Goal: Information Seeking & Learning: Find contact information

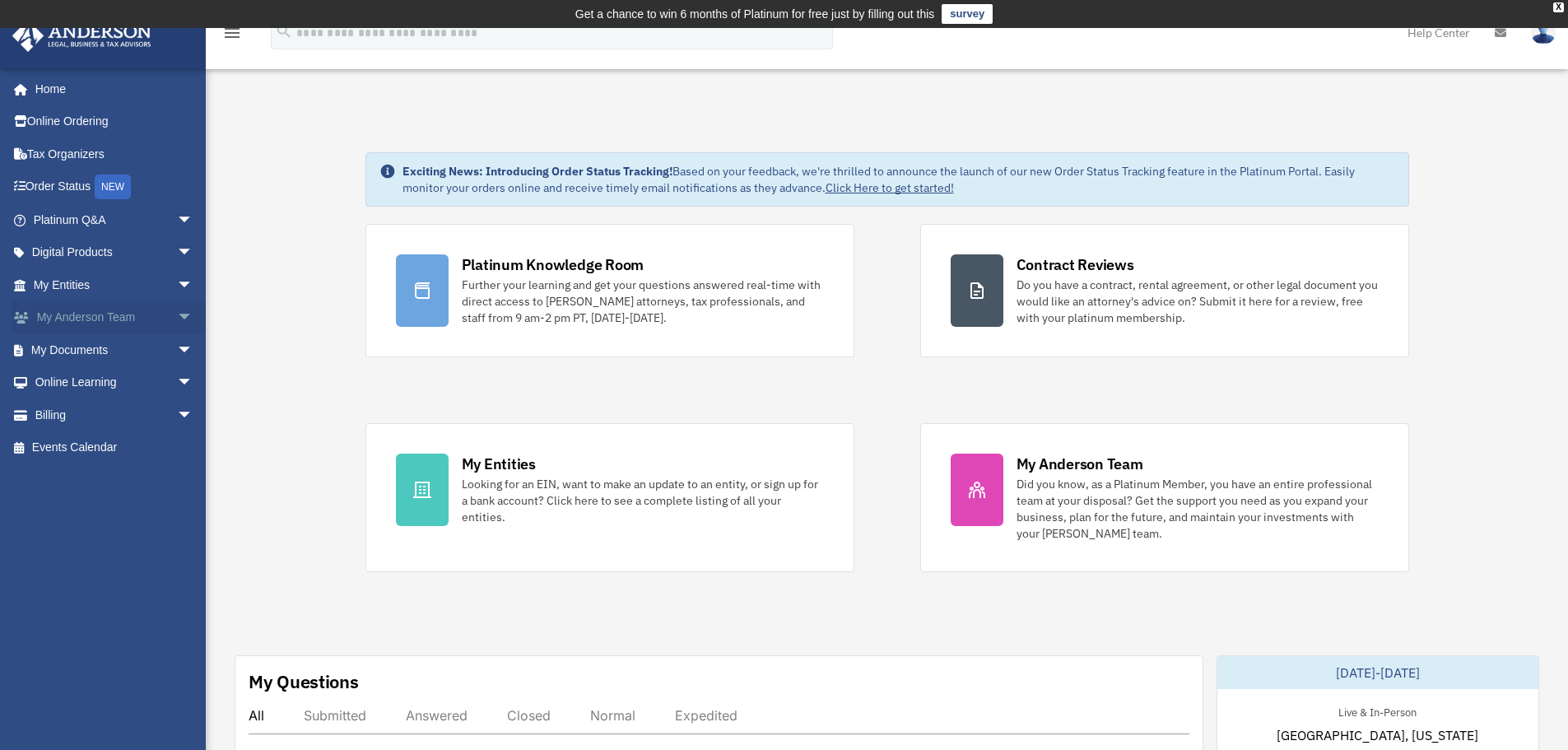
click at [177, 317] on span "arrow_drop_down" at bounding box center [193, 318] width 33 height 33
click at [111, 350] on link "My Anderson Team" at bounding box center [120, 350] width 195 height 33
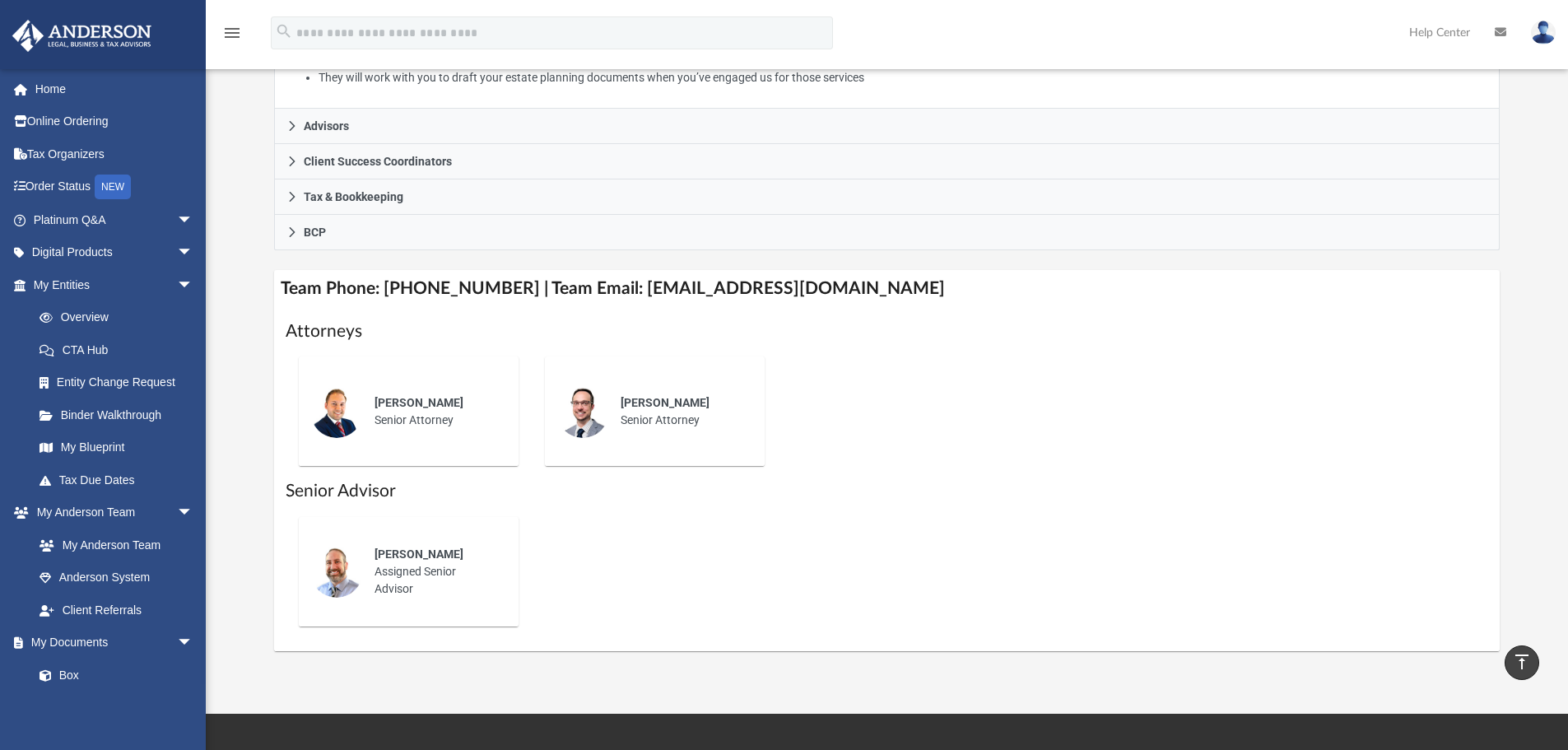
scroll to position [412, 0]
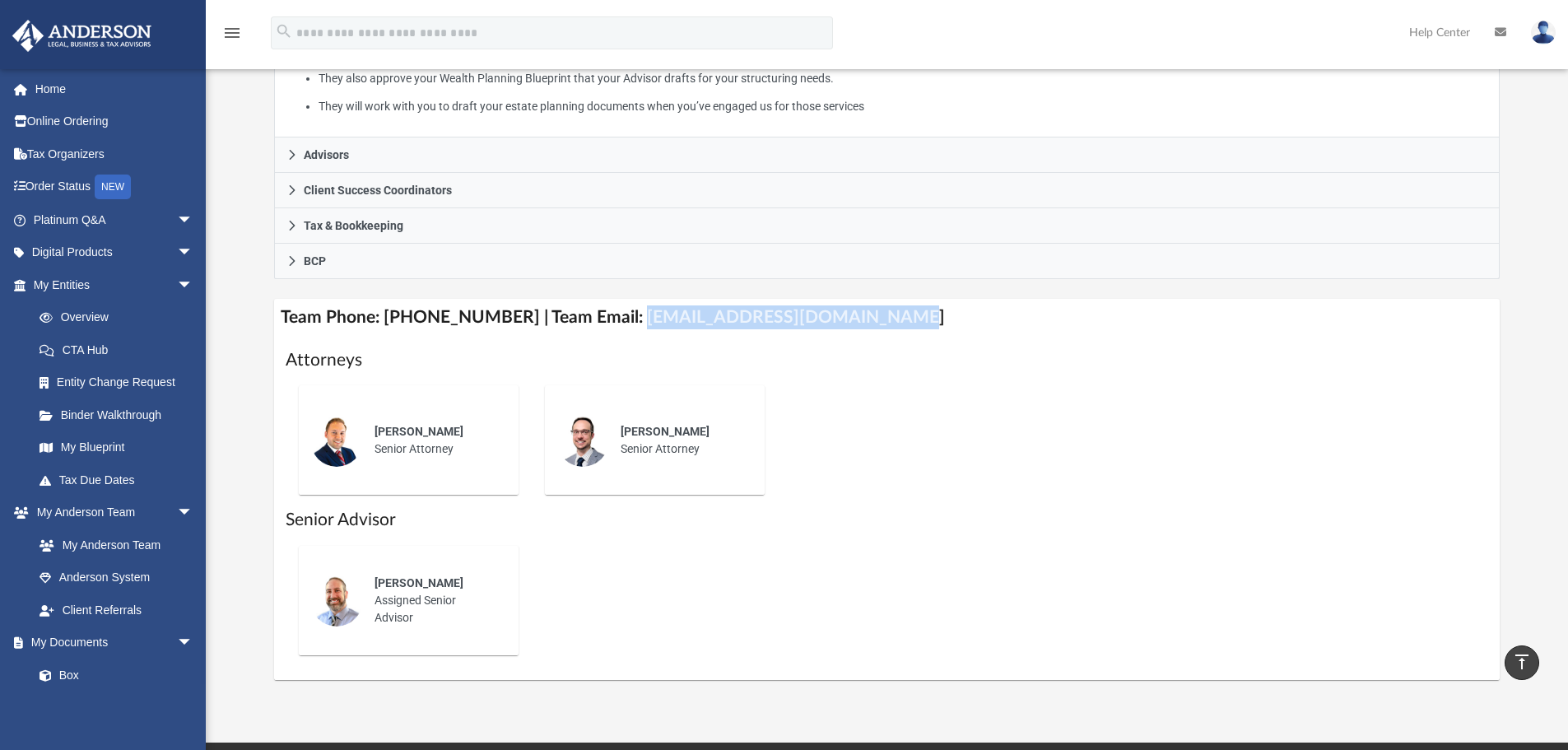
drag, startPoint x: 614, startPoint y: 317, endPoint x: 860, endPoint y: 317, distance: 246.0
click at [868, 315] on h4 "Team Phone: (725) 201-7553 | Team Email: myteam@andersonadvisors.com" at bounding box center [887, 318] width 1227 height 37
copy h4 "myteam@andersonadvisors.com"
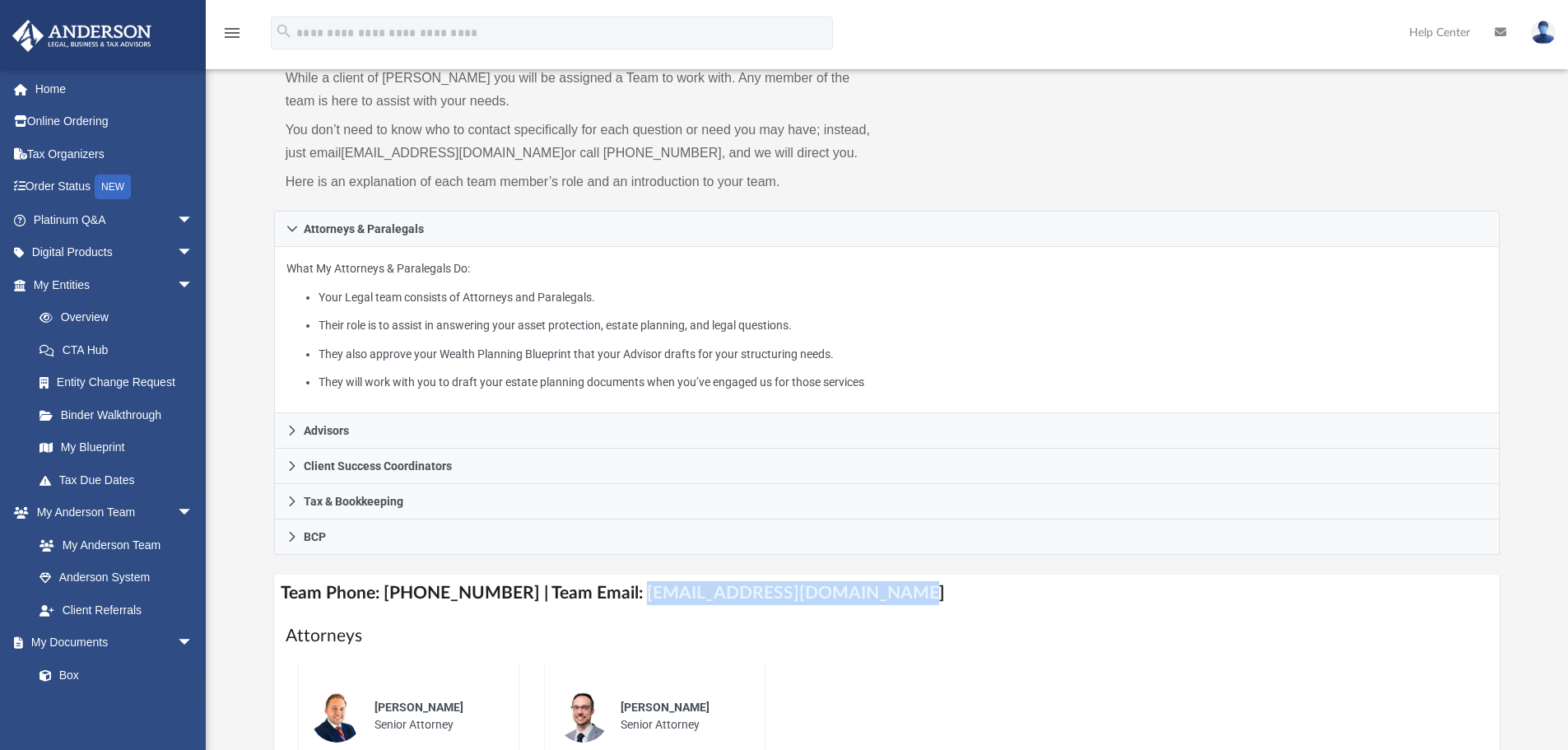
scroll to position [165, 0]
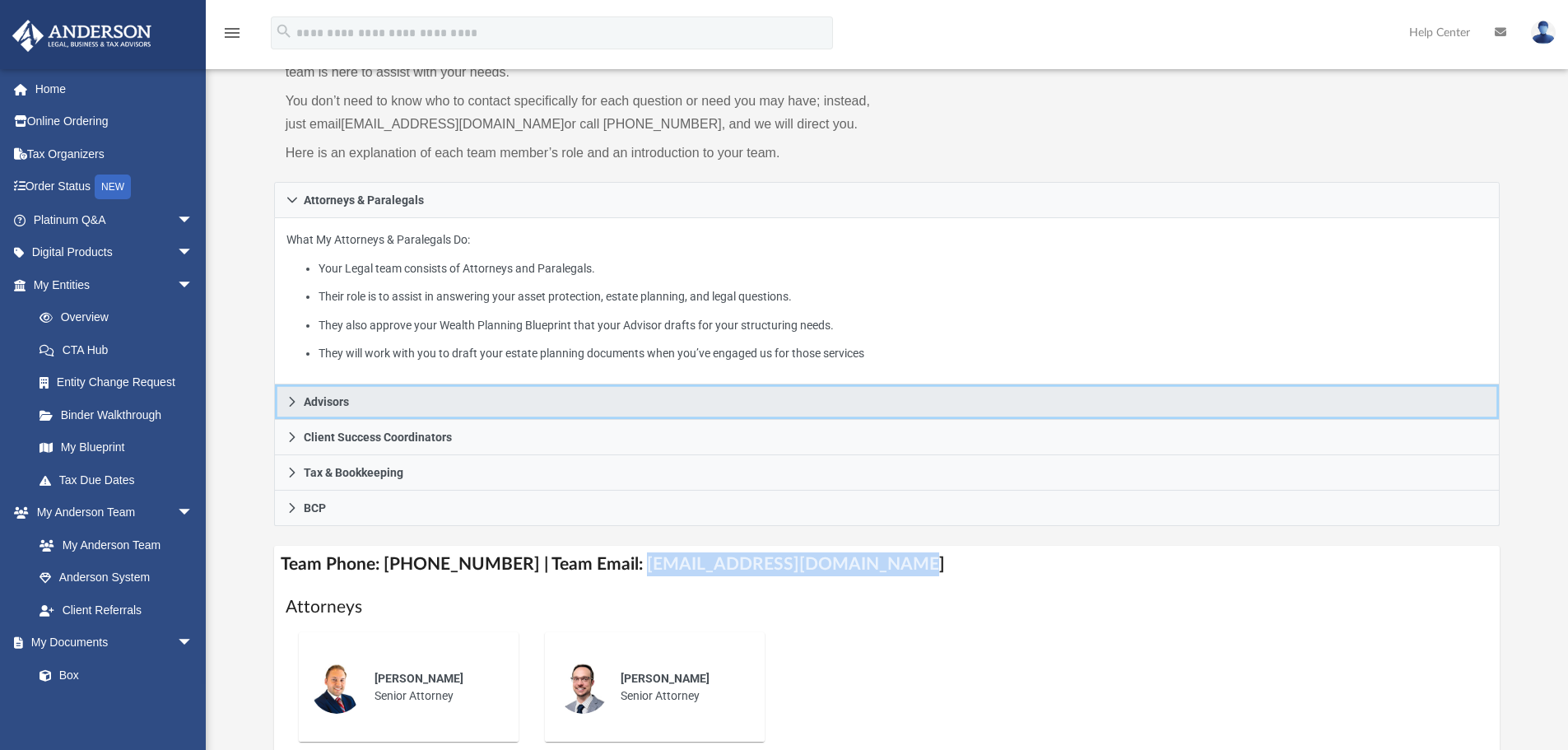
click at [291, 398] on icon at bounding box center [293, 402] width 11 height 11
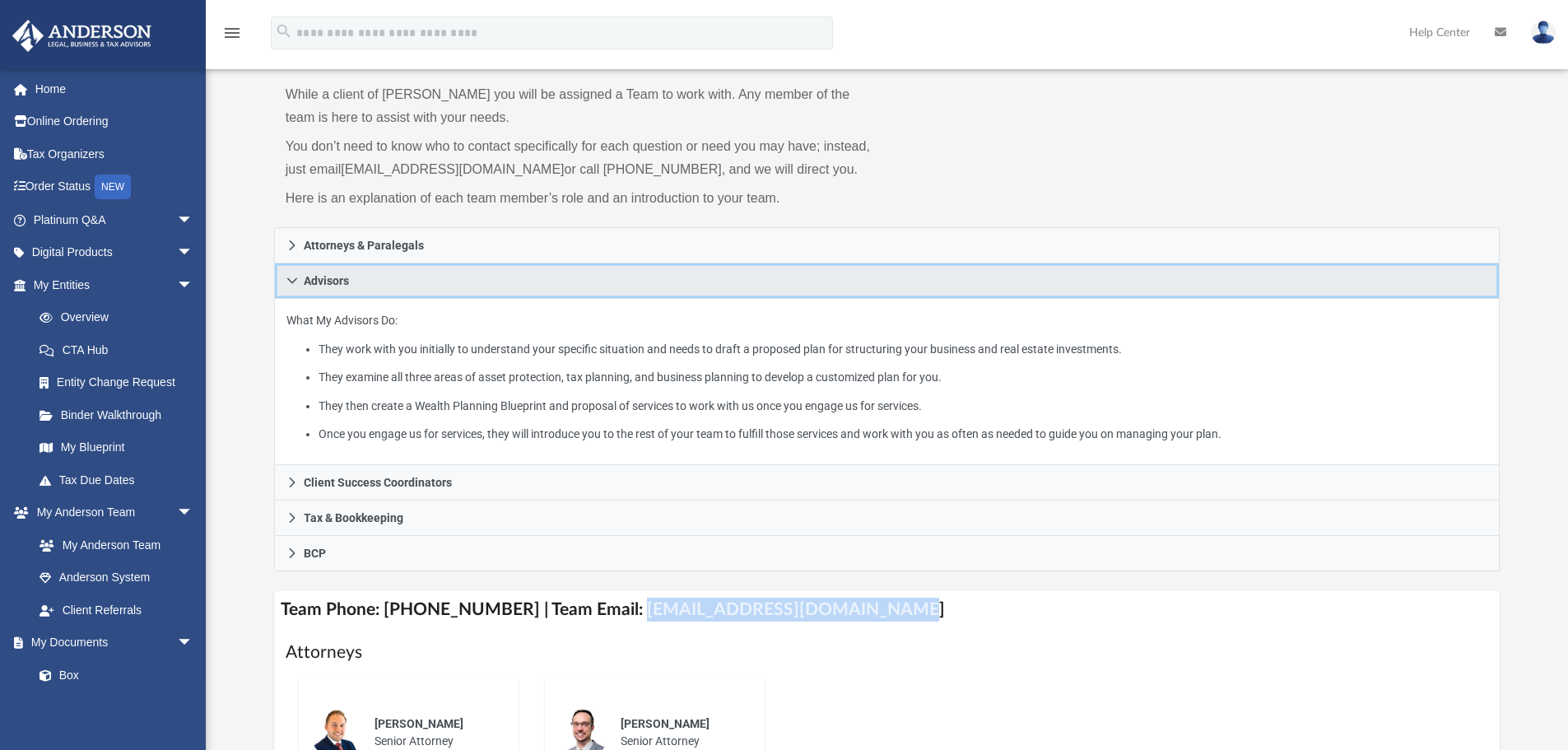
scroll to position [82, 0]
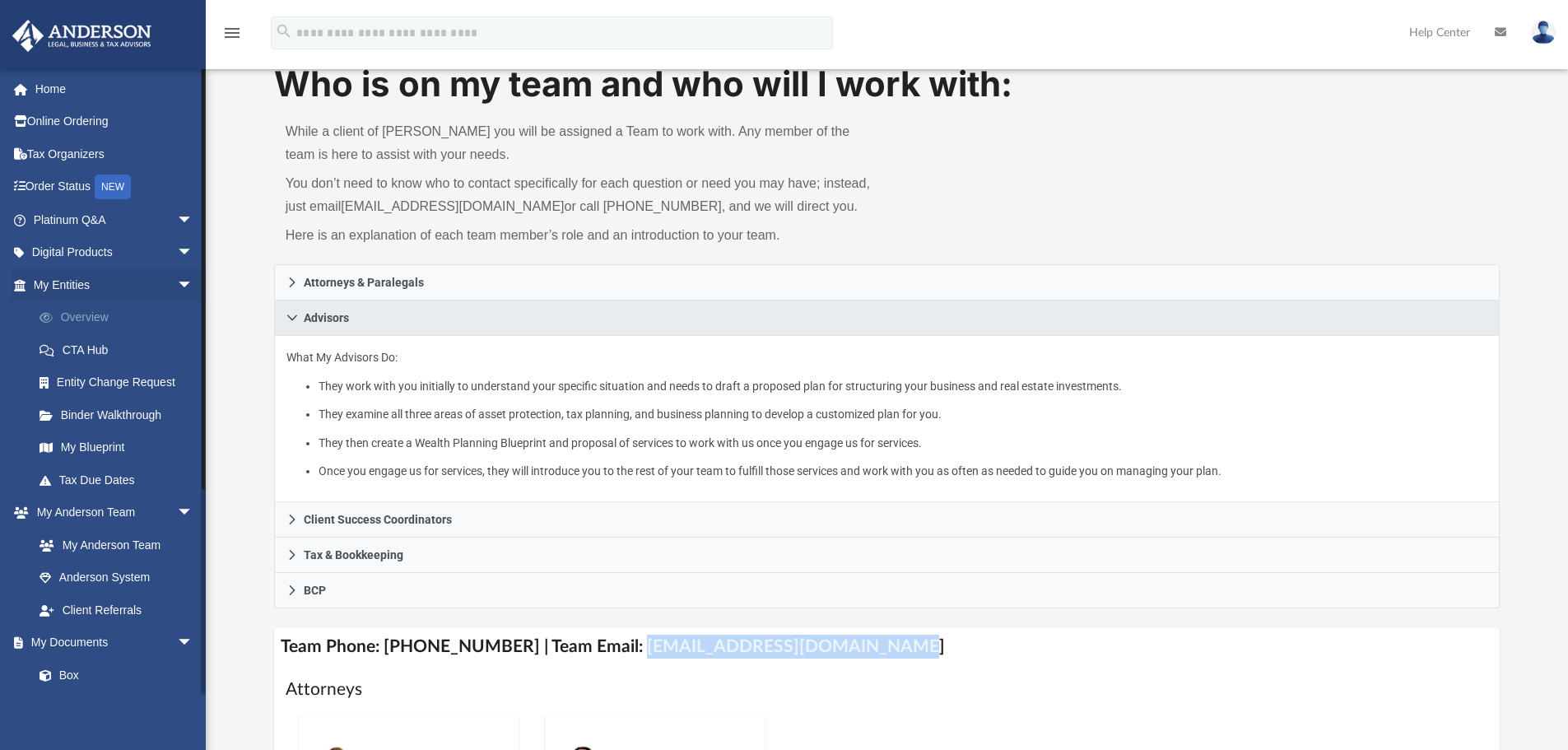
click at [98, 318] on link "Overview" at bounding box center [120, 318] width 195 height 33
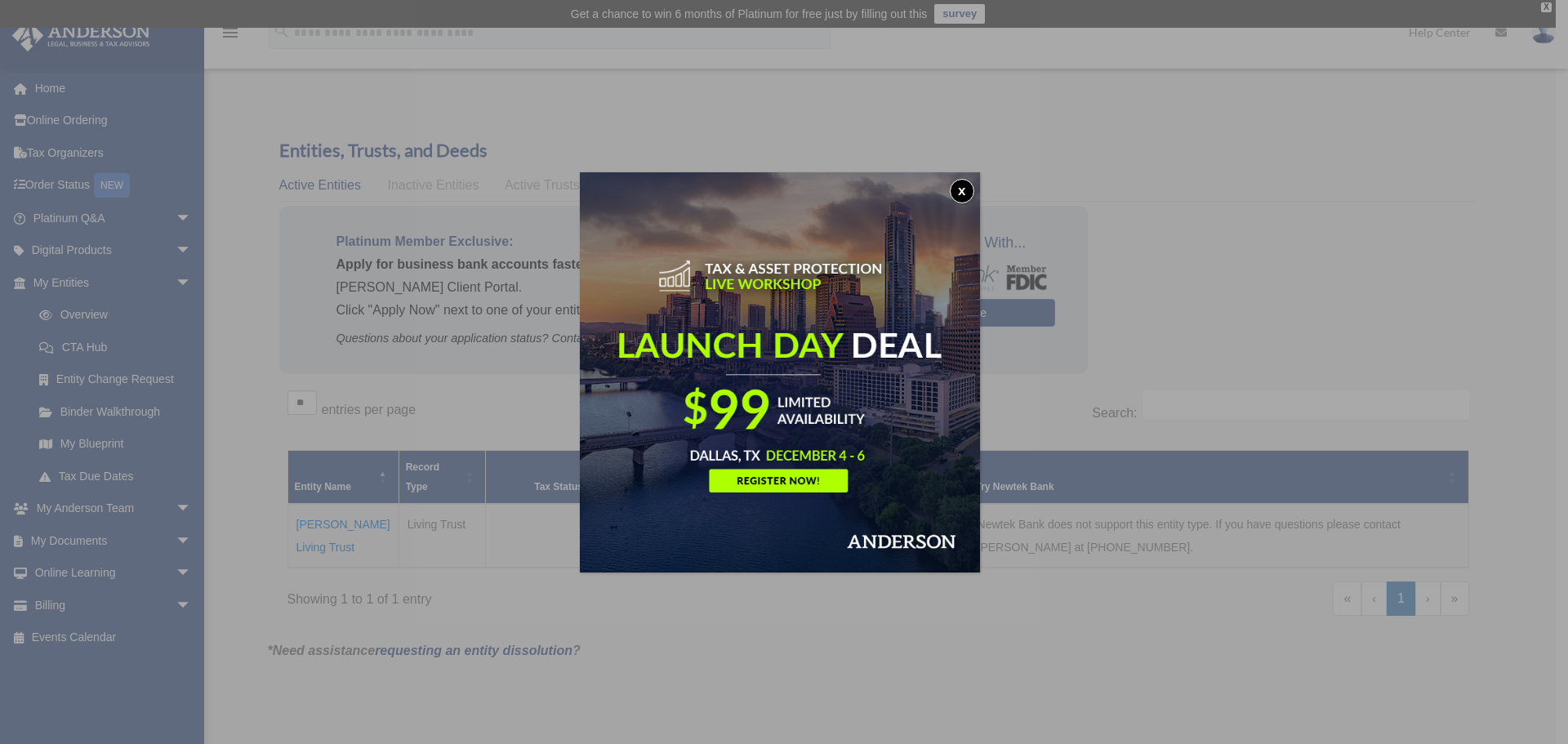
click at [455, 180] on div "x" at bounding box center [784, 372] width 1568 height 744
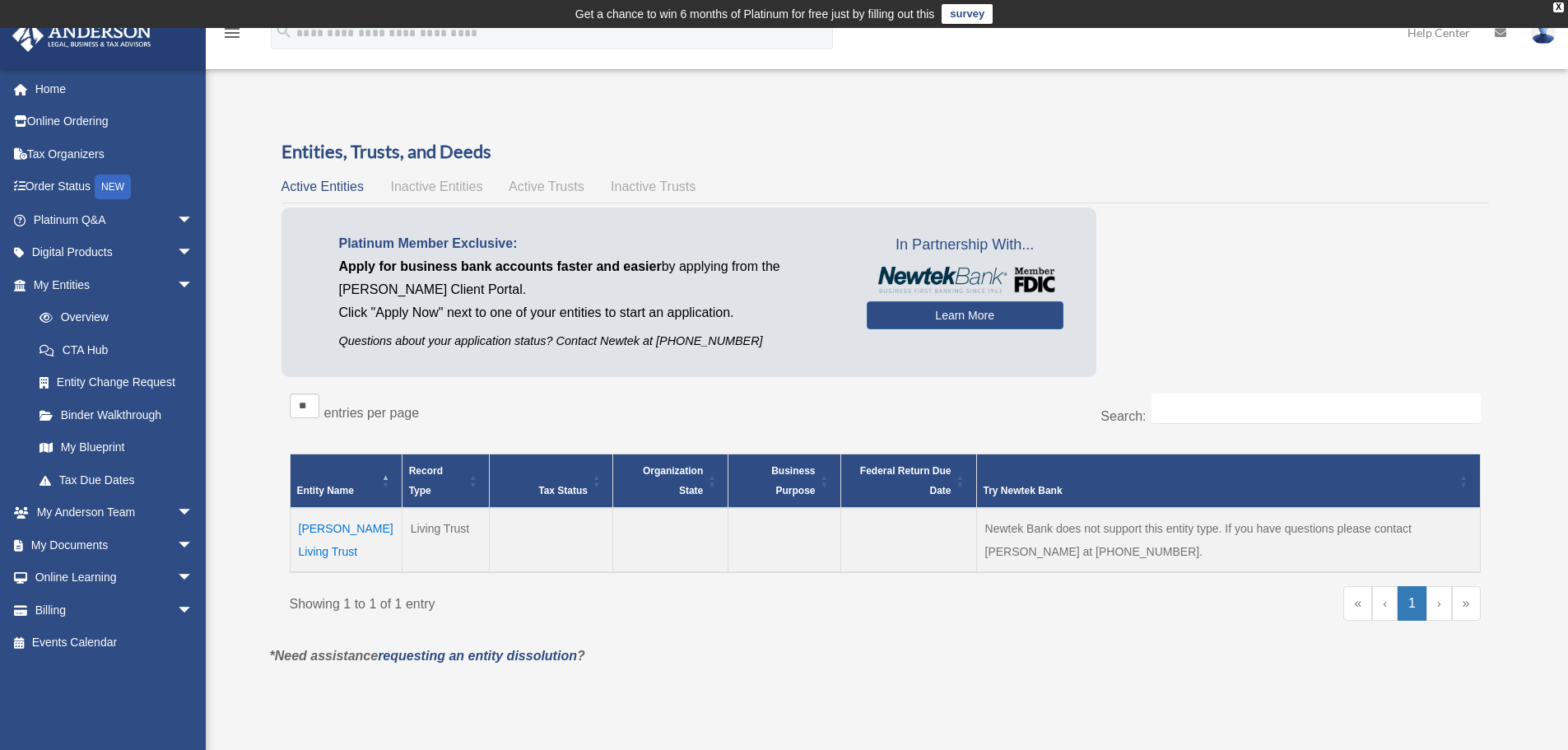
click at [460, 179] on div "Active Entities Inactive Entities Active Trusts Inactive Trusts" at bounding box center [885, 187] width 1208 height 23
click at [460, 184] on span "Inactive Entities" at bounding box center [436, 187] width 92 height 14
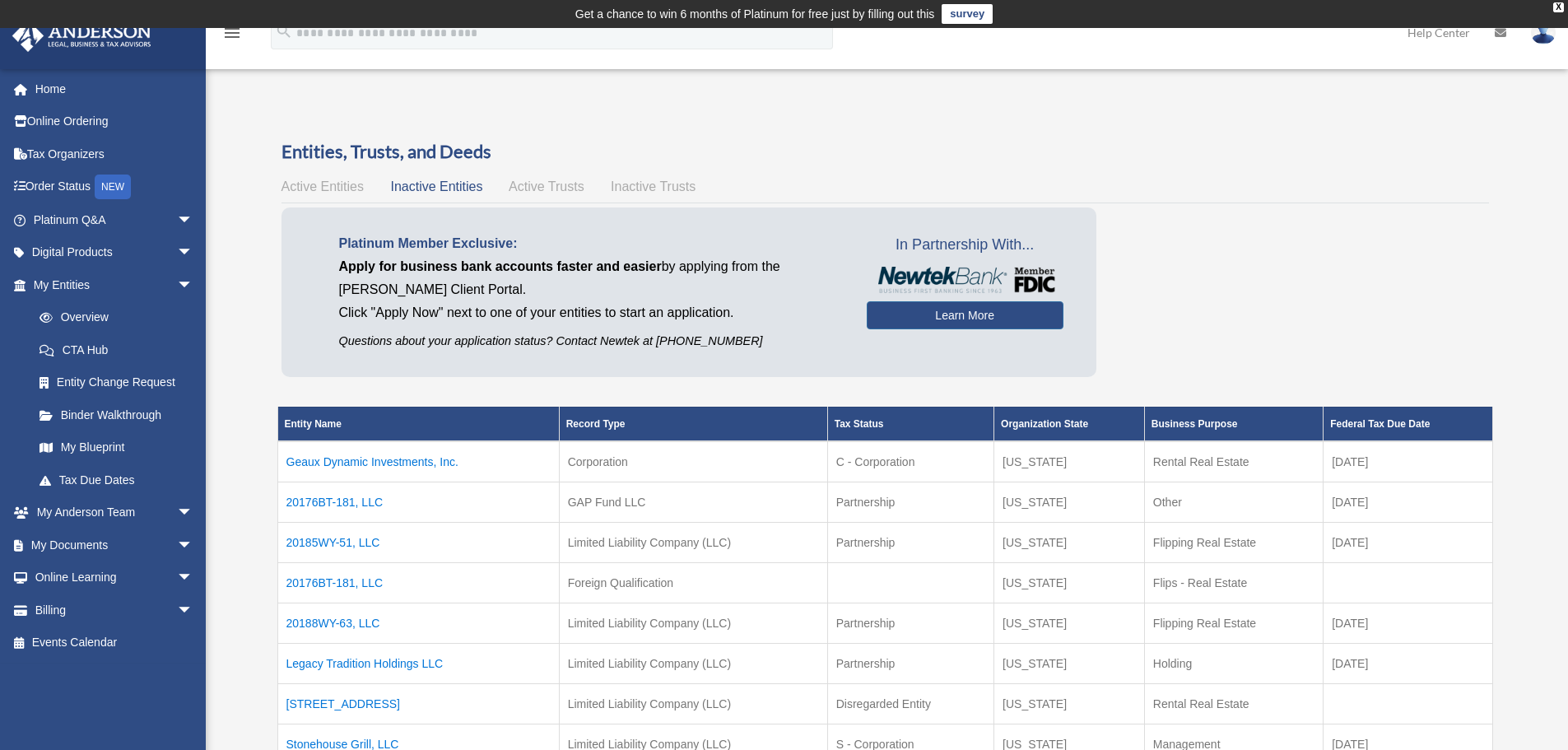
click at [307, 190] on span "Active Entities" at bounding box center [323, 187] width 82 height 14
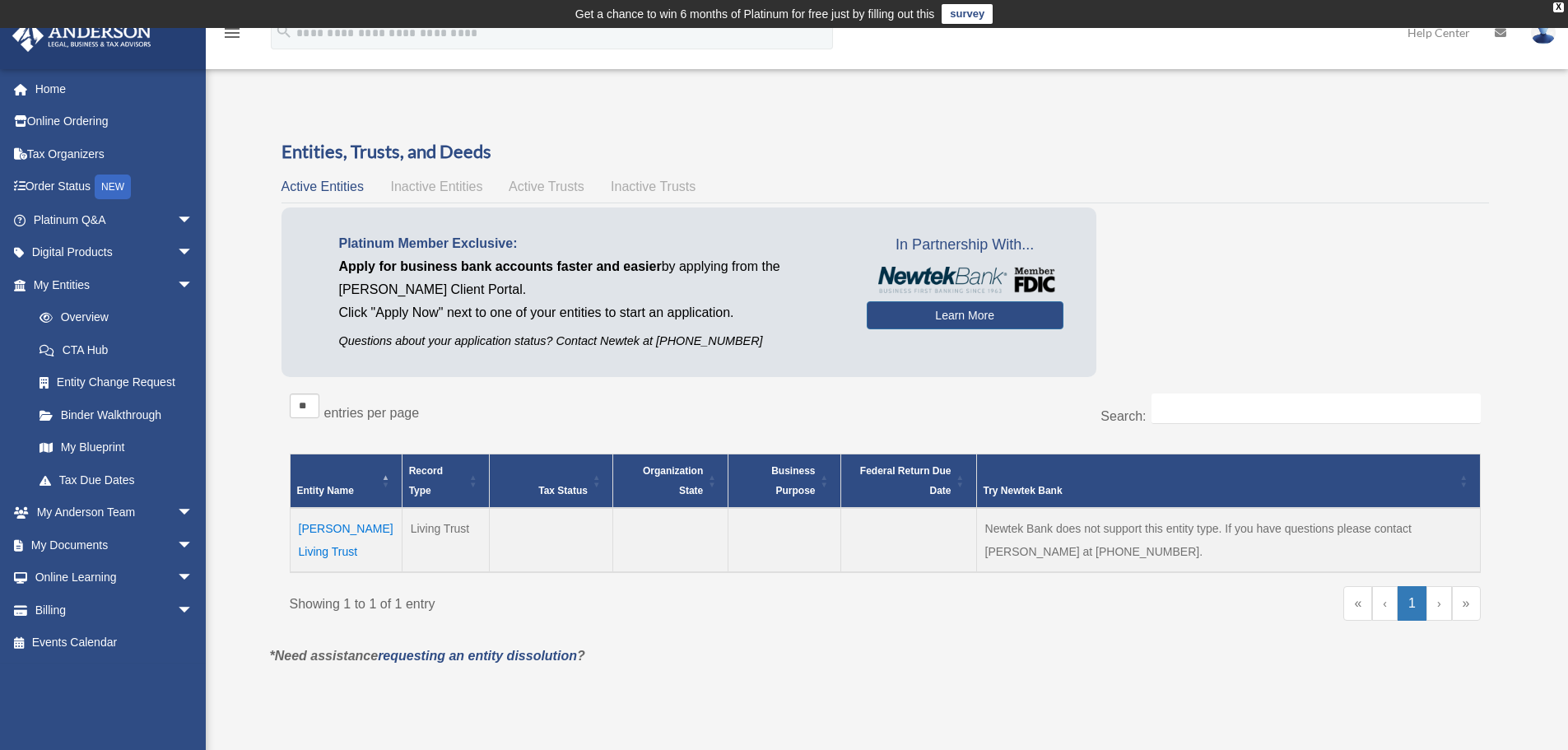
click at [316, 529] on td "Croker Living Trust" at bounding box center [345, 540] width 112 height 64
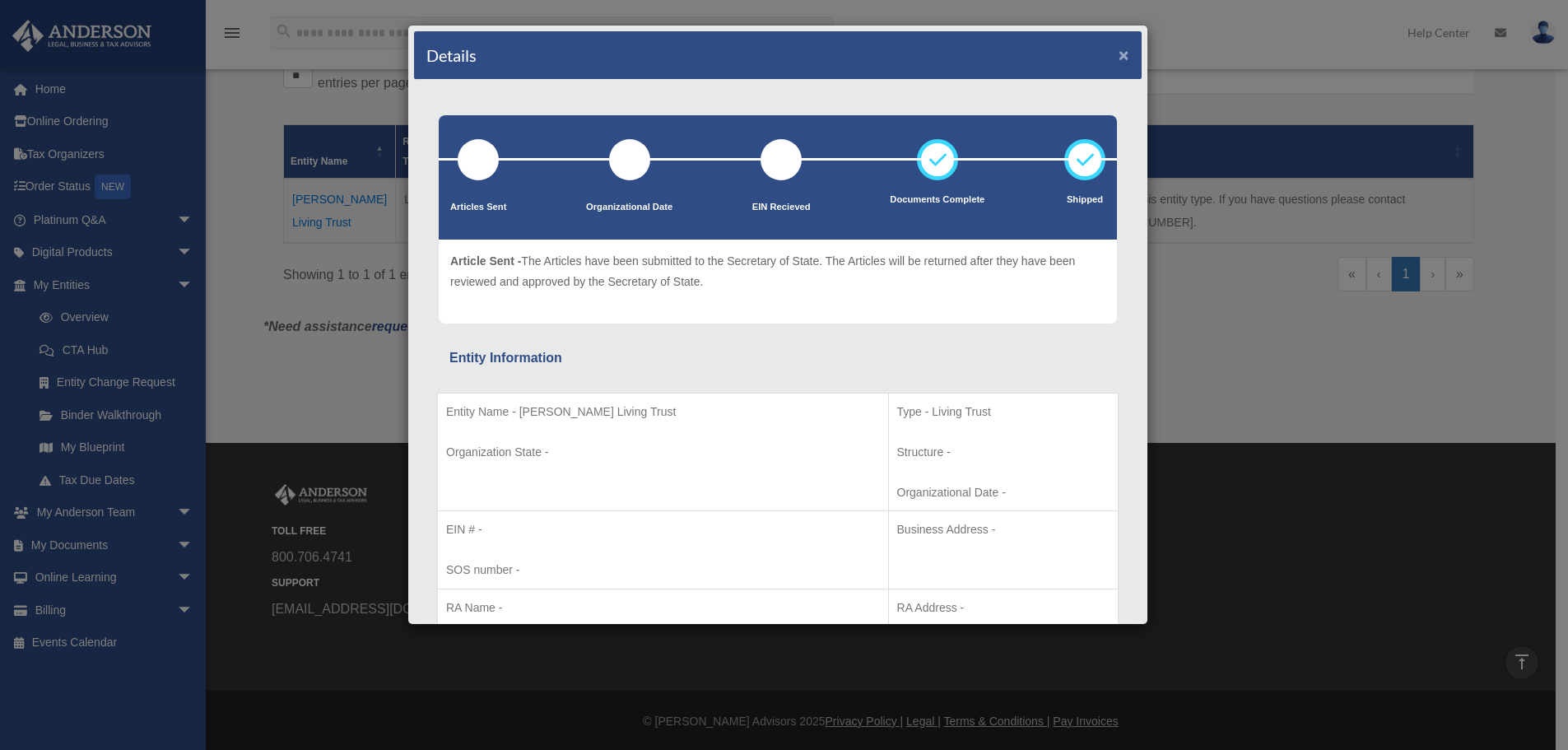
click at [1119, 53] on button "×" at bounding box center [1123, 55] width 11 height 17
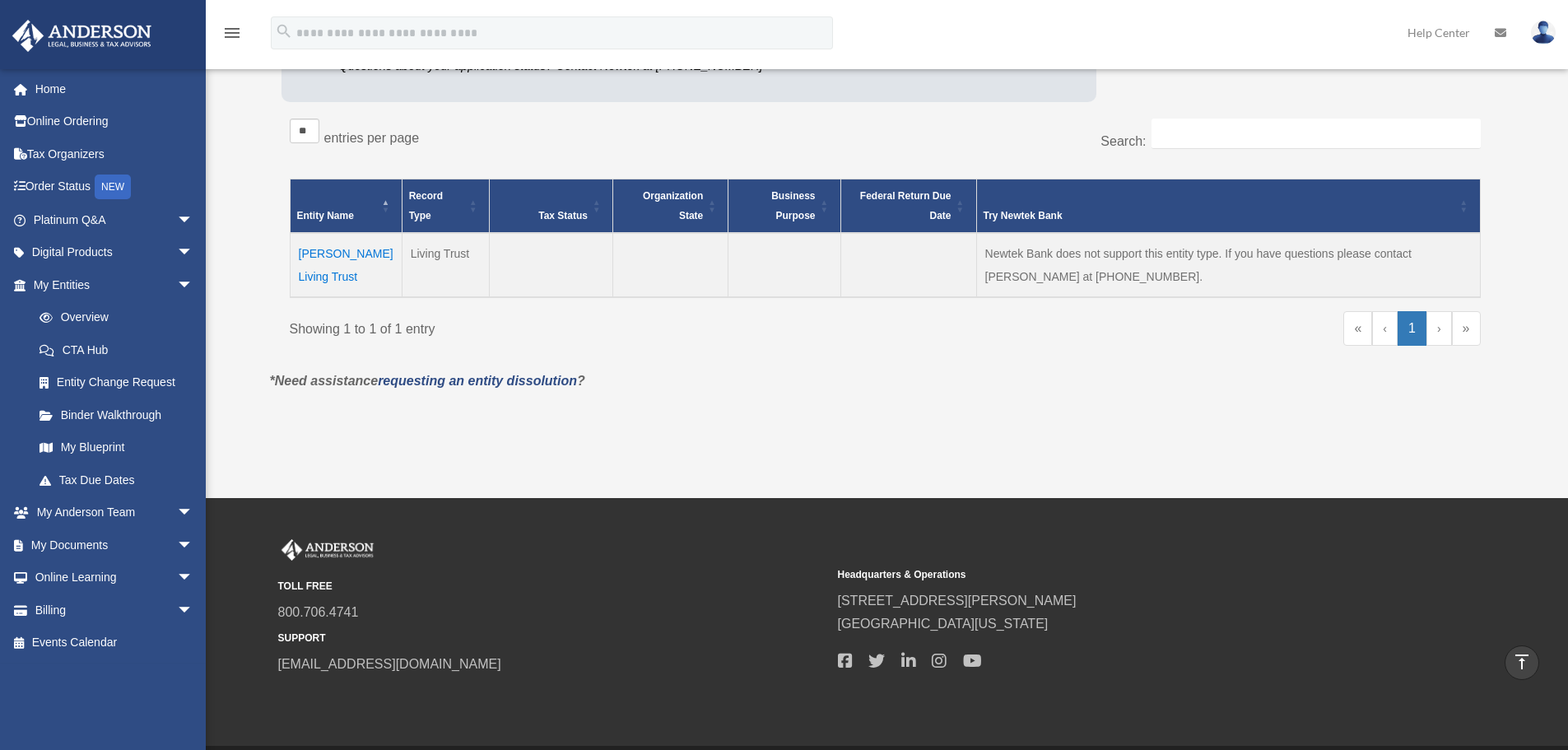
scroll to position [247, 0]
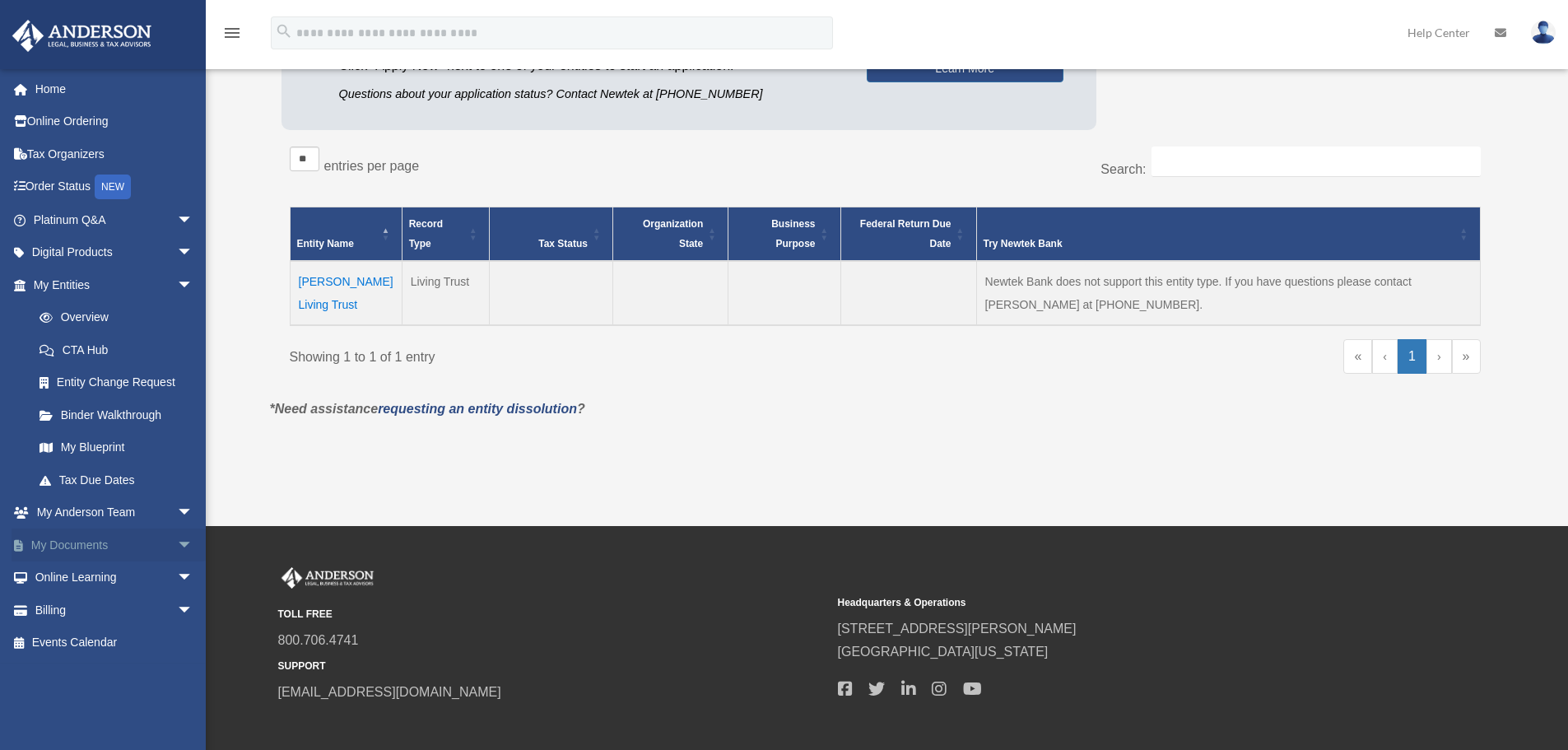
click at [177, 545] on span "arrow_drop_down" at bounding box center [193, 545] width 33 height 33
click at [109, 642] on link "Forms Library" at bounding box center [120, 643] width 195 height 33
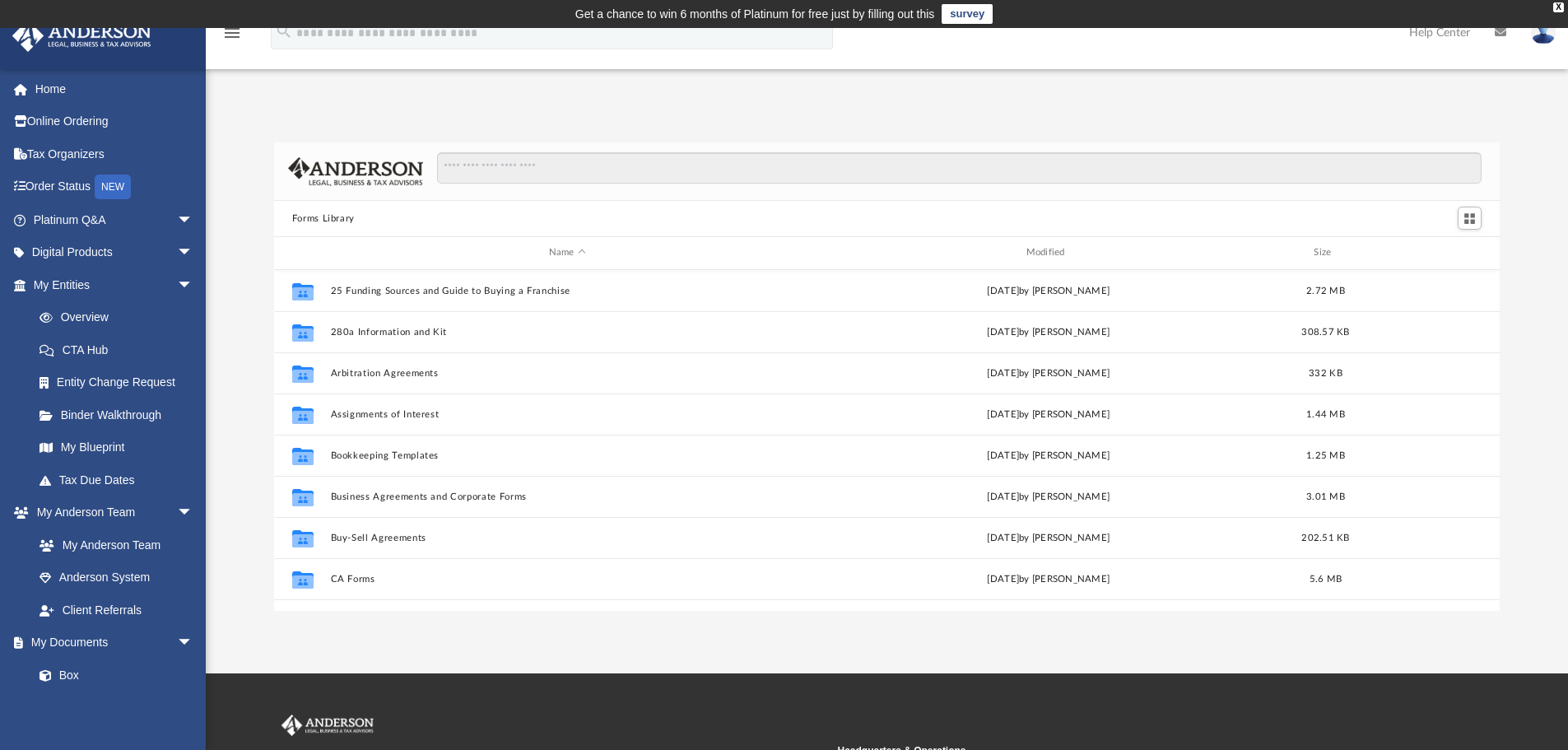
scroll to position [363, 1213]
click at [572, 165] on input "Search files and folders" at bounding box center [959, 167] width 1045 height 32
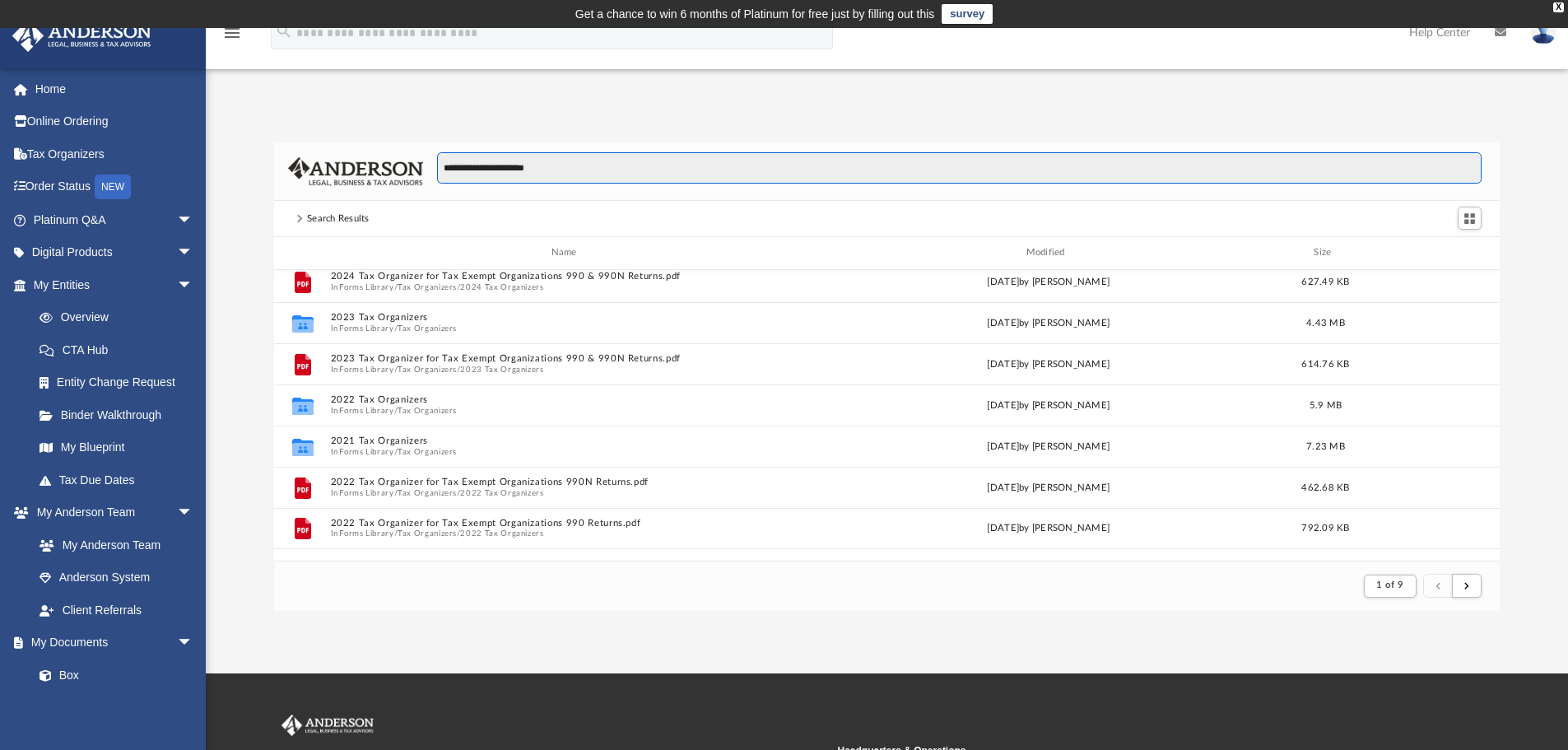
scroll to position [0, 0]
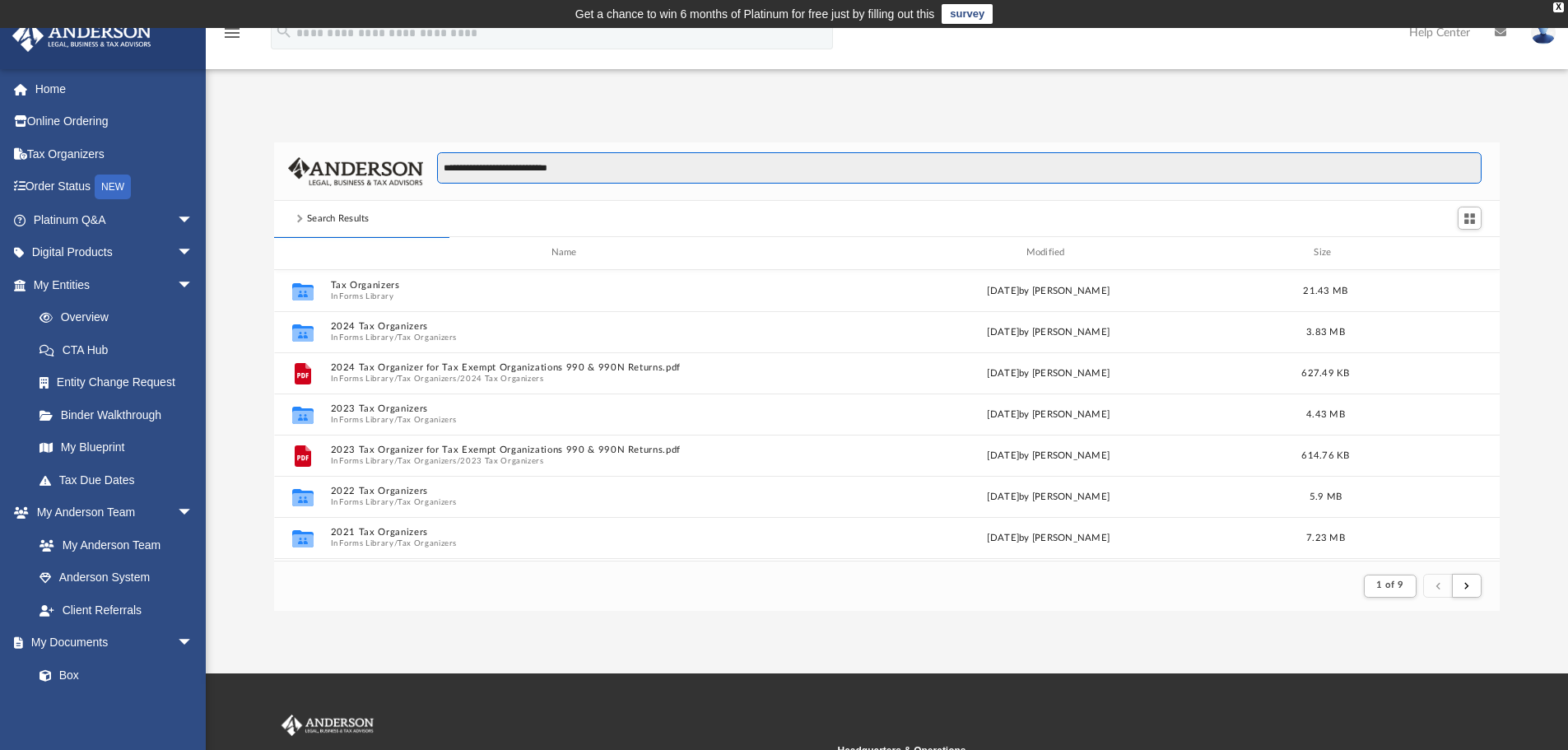
type input "**********"
